Goal: Transaction & Acquisition: Purchase product/service

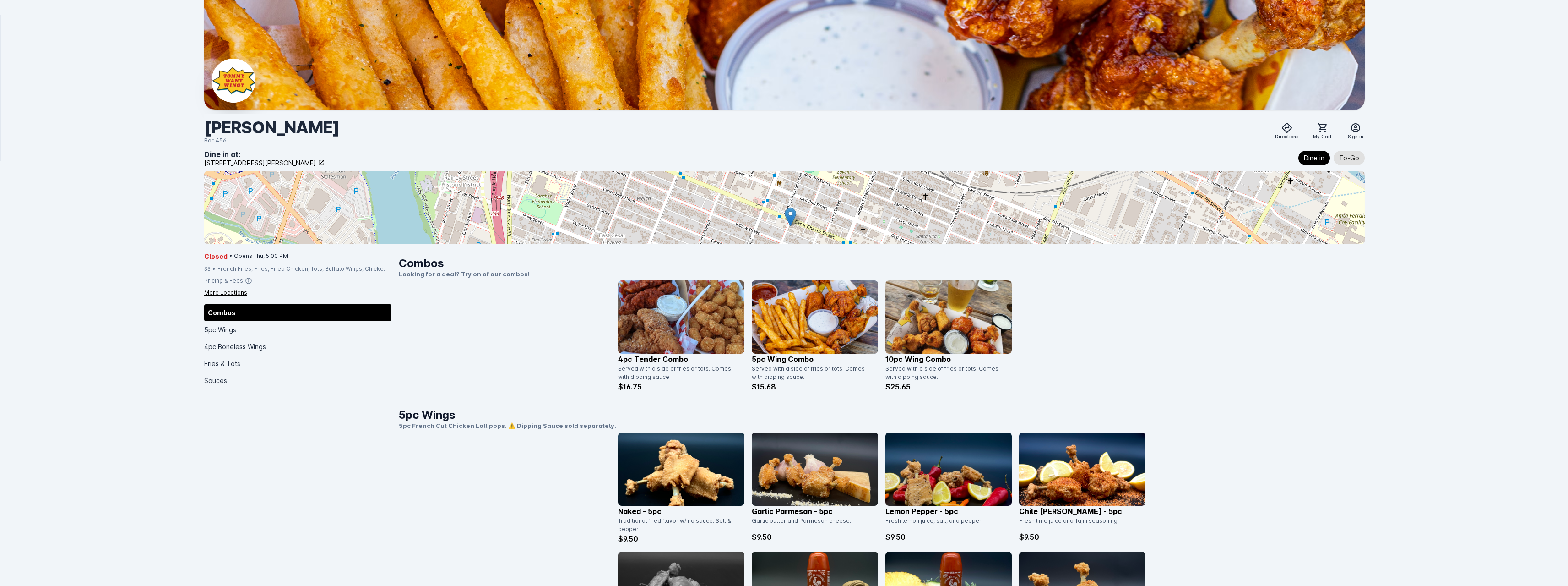
click at [218, 314] on div "Combos" at bounding box center [298, 313] width 187 height 17
click at [219, 291] on div "More Locations" at bounding box center [226, 292] width 43 height 8
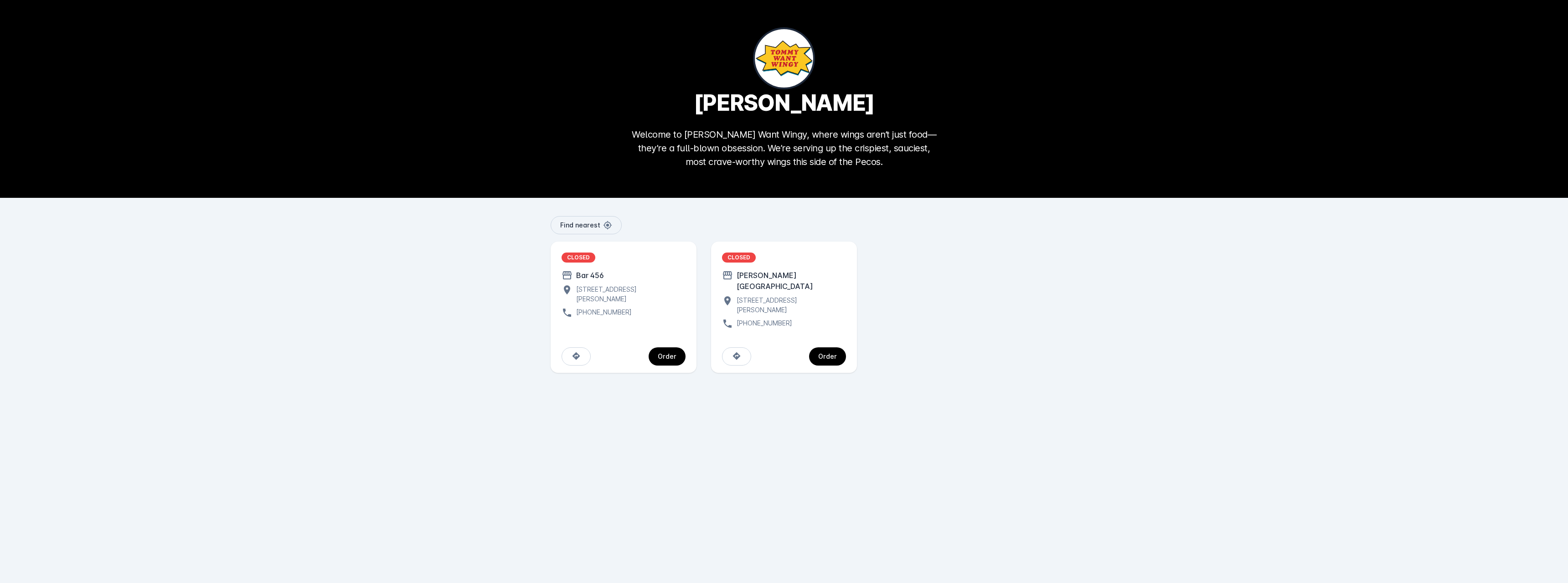
click at [785, 296] on div "[STREET_ADDRESS][PERSON_NAME]" at bounding box center [789, 304] width 113 height 19
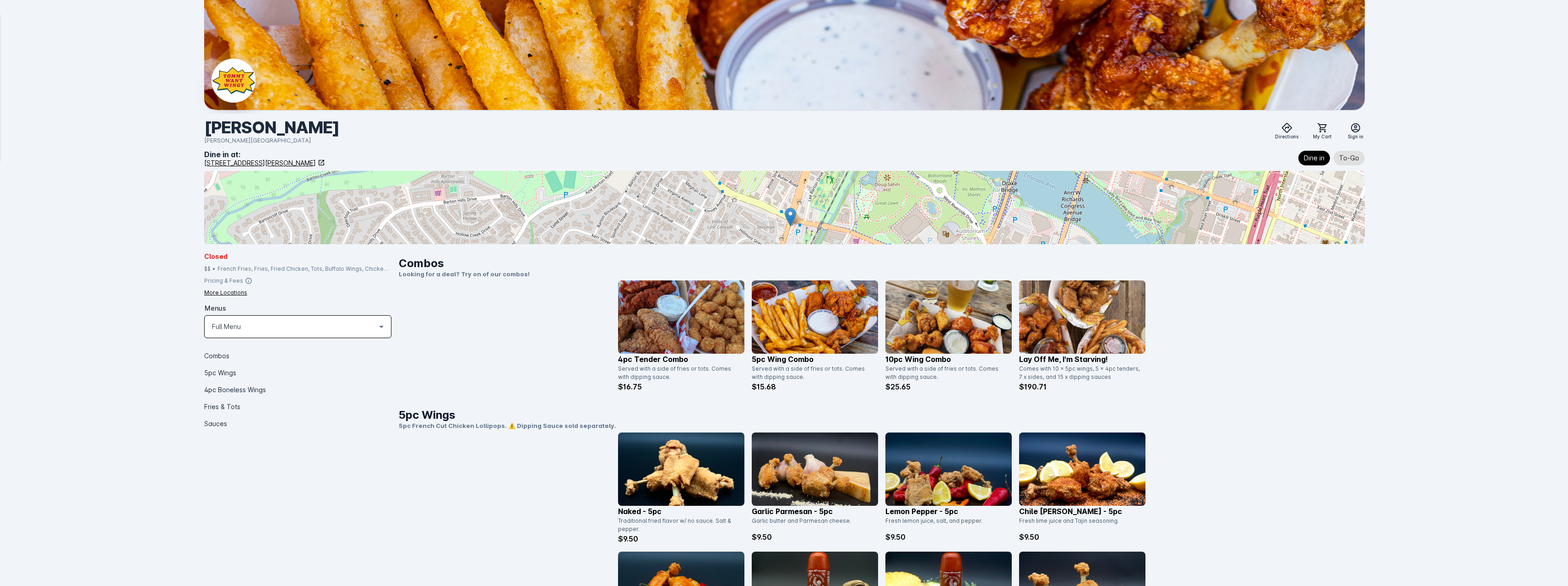
click at [384, 329] on icon at bounding box center [381, 327] width 11 height 11
click at [320, 356] on mat-option "Full Menu The Default Menu Collection" at bounding box center [298, 353] width 187 height 22
click at [1284, 128] on icon at bounding box center [1287, 128] width 10 height 10
